Goal: Task Accomplishment & Management: Manage account settings

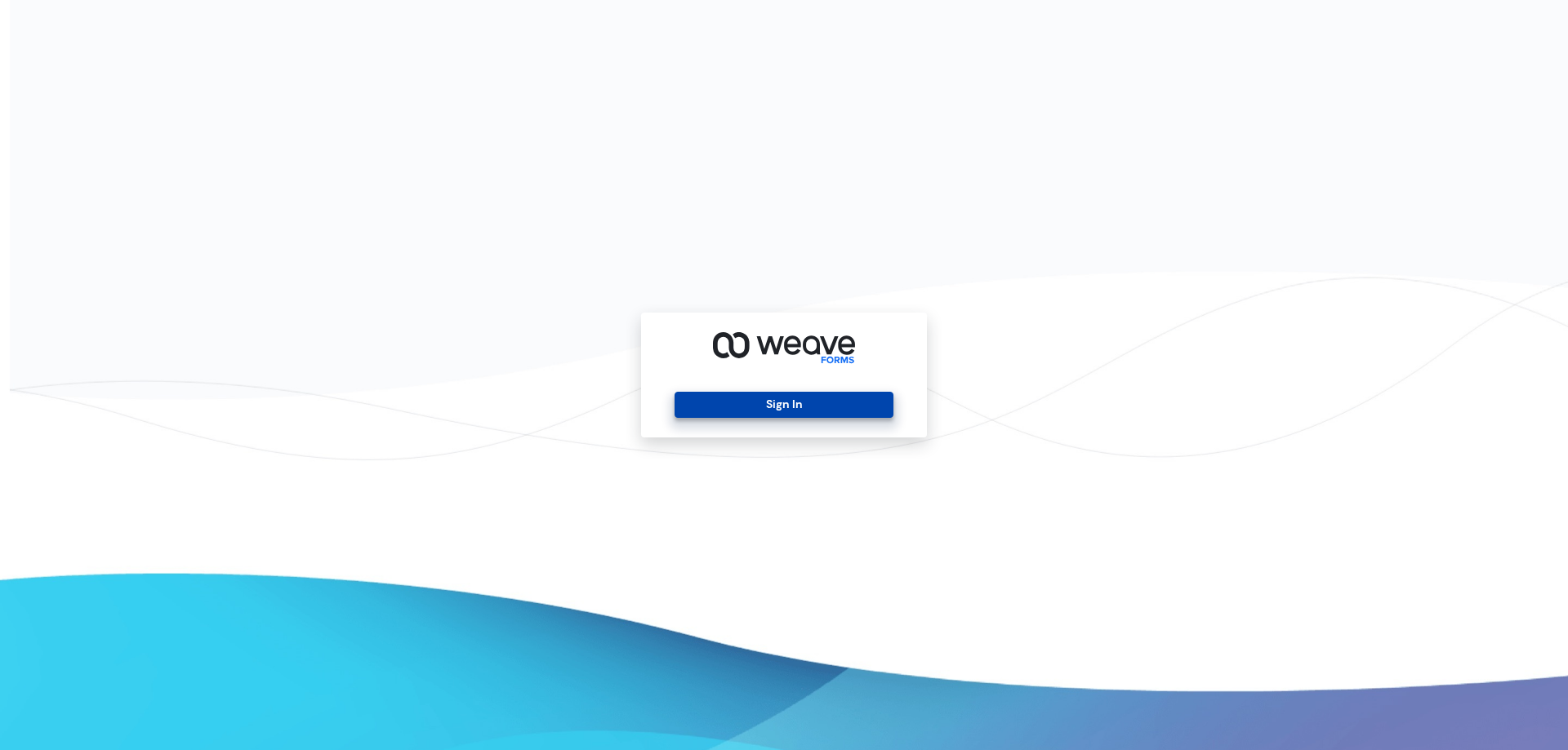
click at [848, 393] on button "Sign In" at bounding box center [784, 405] width 218 height 26
